Goal: Task Accomplishment & Management: Manage account settings

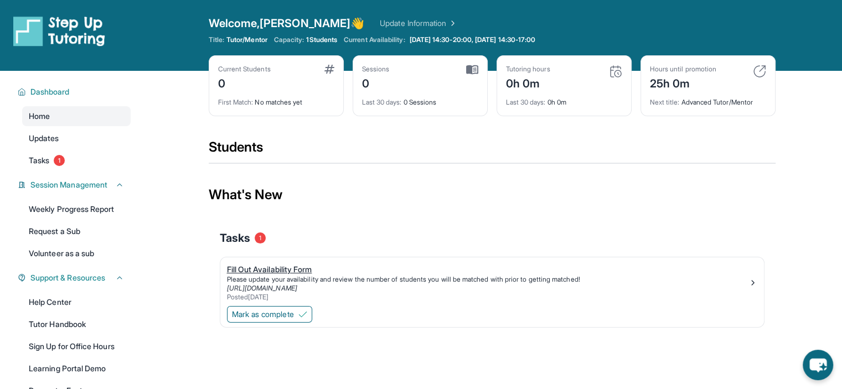
click at [297, 286] on link "[URL][DOMAIN_NAME]" at bounding box center [262, 288] width 70 height 8
click at [294, 314] on span "Mark as complete" at bounding box center [263, 314] width 62 height 11
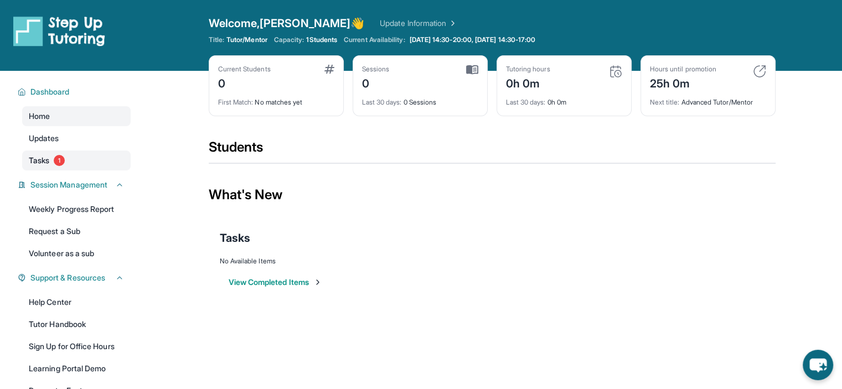
click at [39, 163] on span "Tasks" at bounding box center [39, 160] width 20 height 11
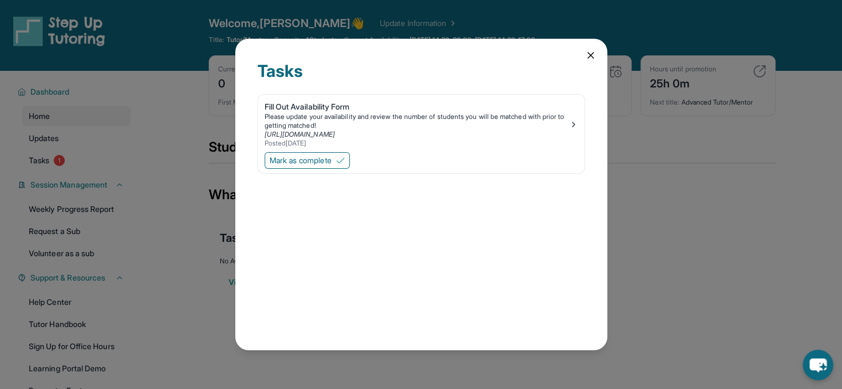
click at [587, 60] on icon at bounding box center [590, 55] width 11 height 11
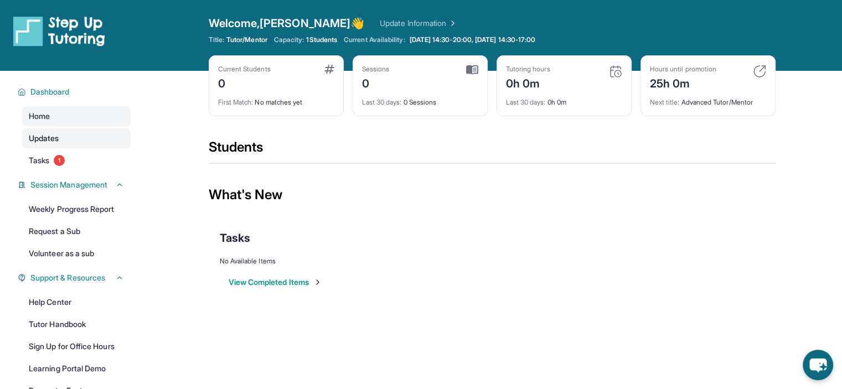
click at [71, 134] on link "Updates" at bounding box center [76, 138] width 108 height 20
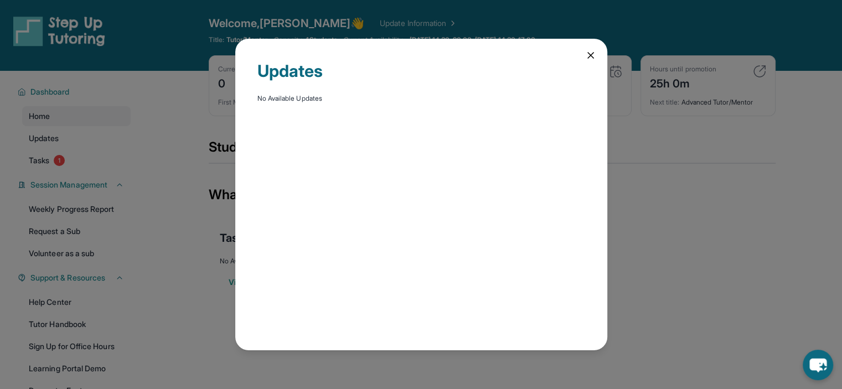
click at [591, 48] on div "Updates No Available Updates" at bounding box center [421, 194] width 372 height 311
click at [587, 54] on icon at bounding box center [590, 55] width 11 height 11
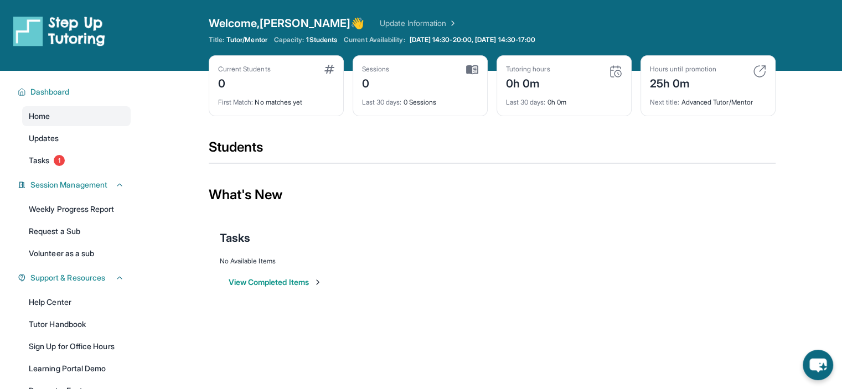
scroll to position [89, 0]
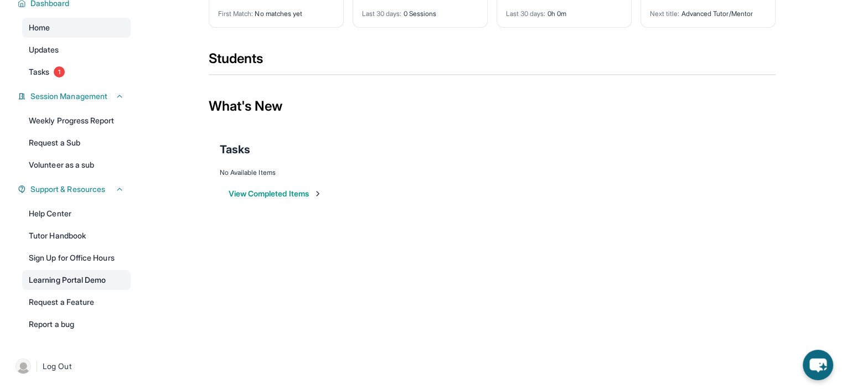
click at [87, 283] on link "Learning Portal Demo" at bounding box center [76, 280] width 108 height 20
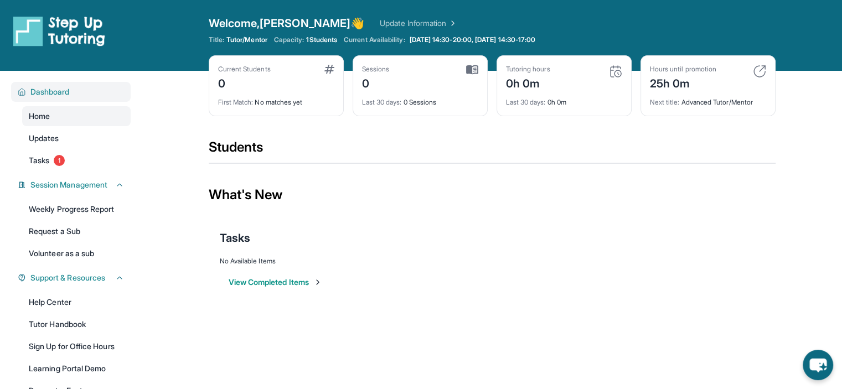
click at [51, 97] on span "Dashboard" at bounding box center [49, 91] width 39 height 11
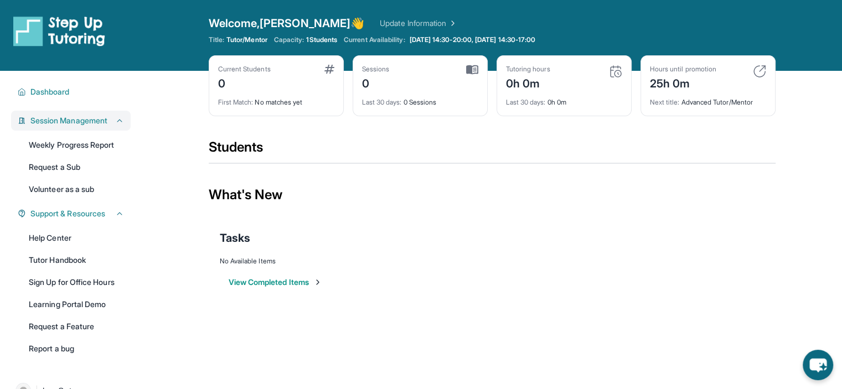
click at [112, 118] on button "Session Management" at bounding box center [75, 120] width 98 height 11
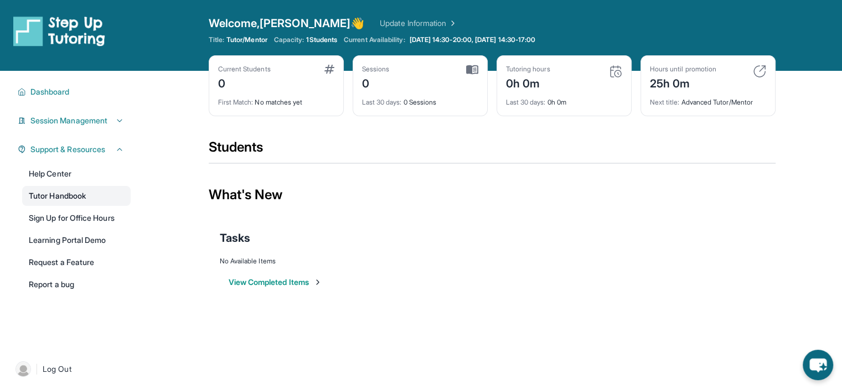
click at [77, 194] on link "Tutor Handbook" at bounding box center [76, 196] width 108 height 20
click at [113, 119] on button "Session Management" at bounding box center [75, 120] width 98 height 11
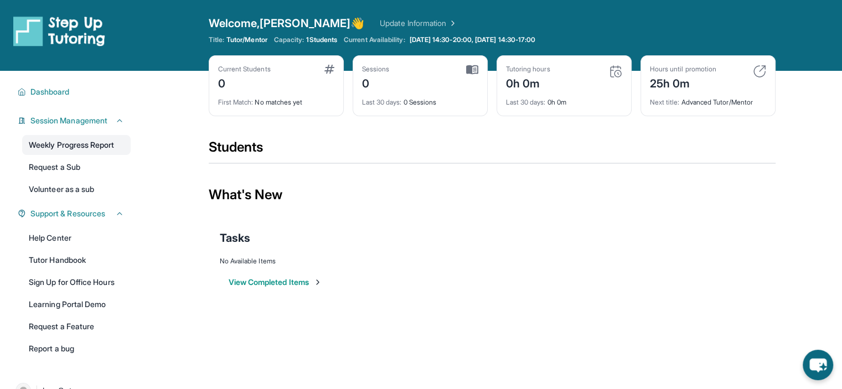
click at [53, 147] on link "Weekly Progress Report" at bounding box center [76, 145] width 108 height 20
